Goal: Check status: Check status

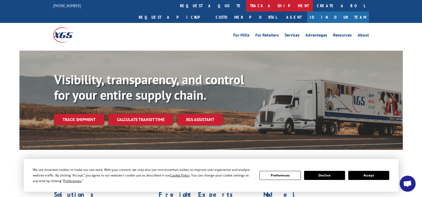
click at [246, 4] on link "track a shipment" at bounding box center [279, 5] width 67 height 11
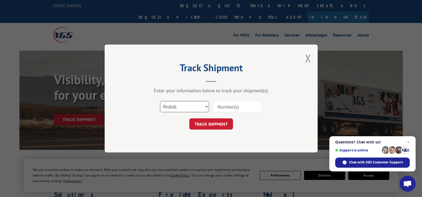
click at [204, 107] on select "Select category... Probill BOL PO" at bounding box center [184, 106] width 49 height 11
select select "bol"
click at [160, 101] on select "Select category... Probill BOL PO" at bounding box center [184, 106] width 49 height 11
click at [223, 107] on input at bounding box center [237, 106] width 49 height 11
paste input "3375259"
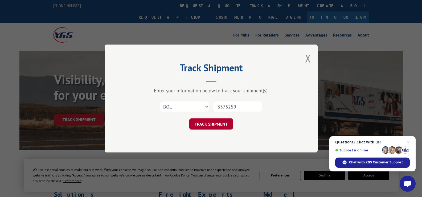
type input "3375259"
click at [215, 123] on button "TRACK SHIPMENT" at bounding box center [211, 123] width 44 height 11
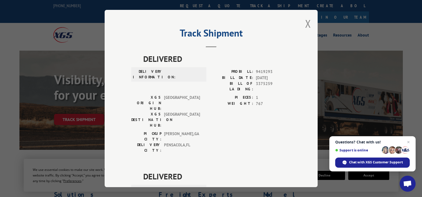
scroll to position [187, 0]
